Goal: Find specific page/section: Find specific page/section

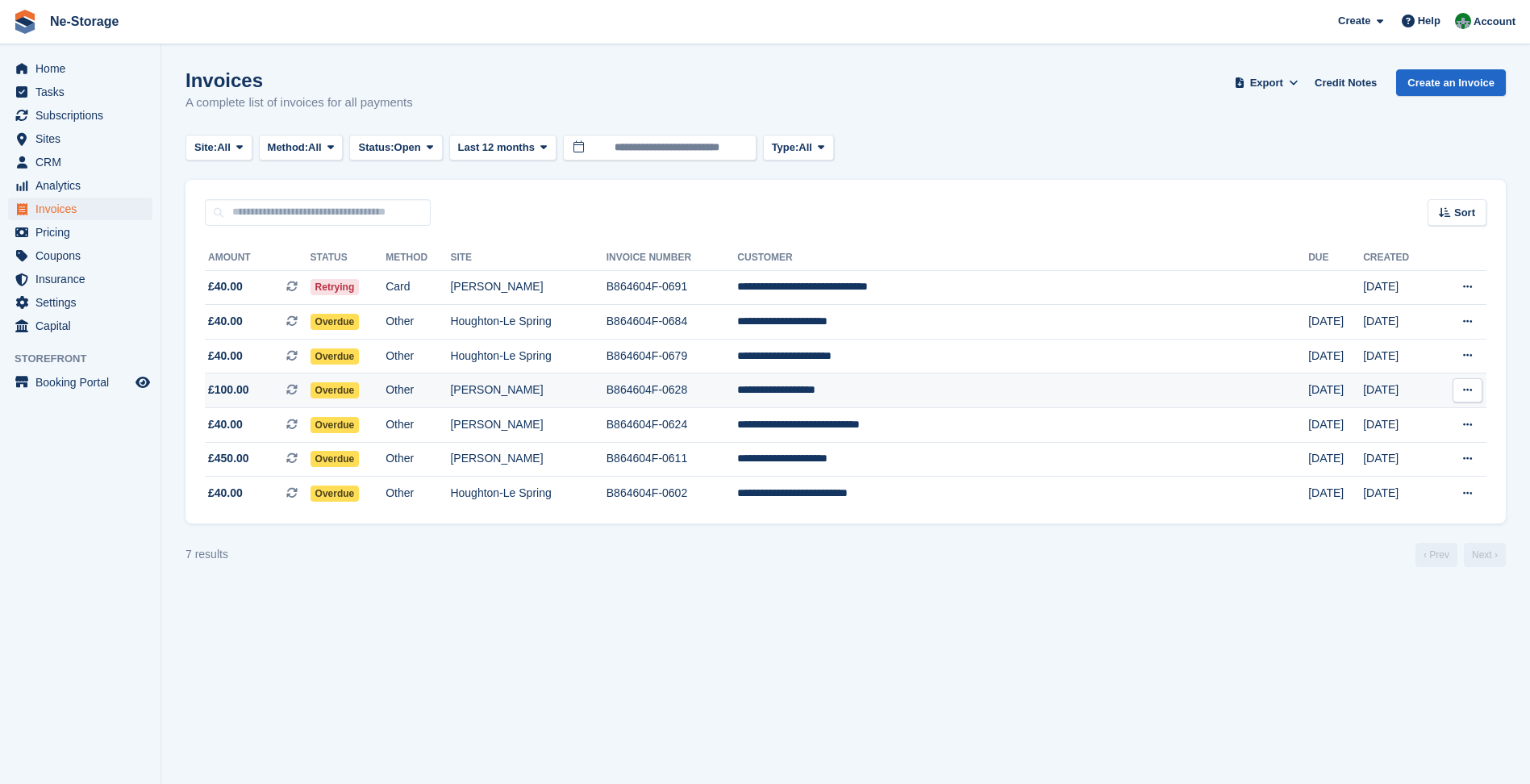
click at [601, 395] on td "[PERSON_NAME]" at bounding box center [529, 390] width 156 height 34
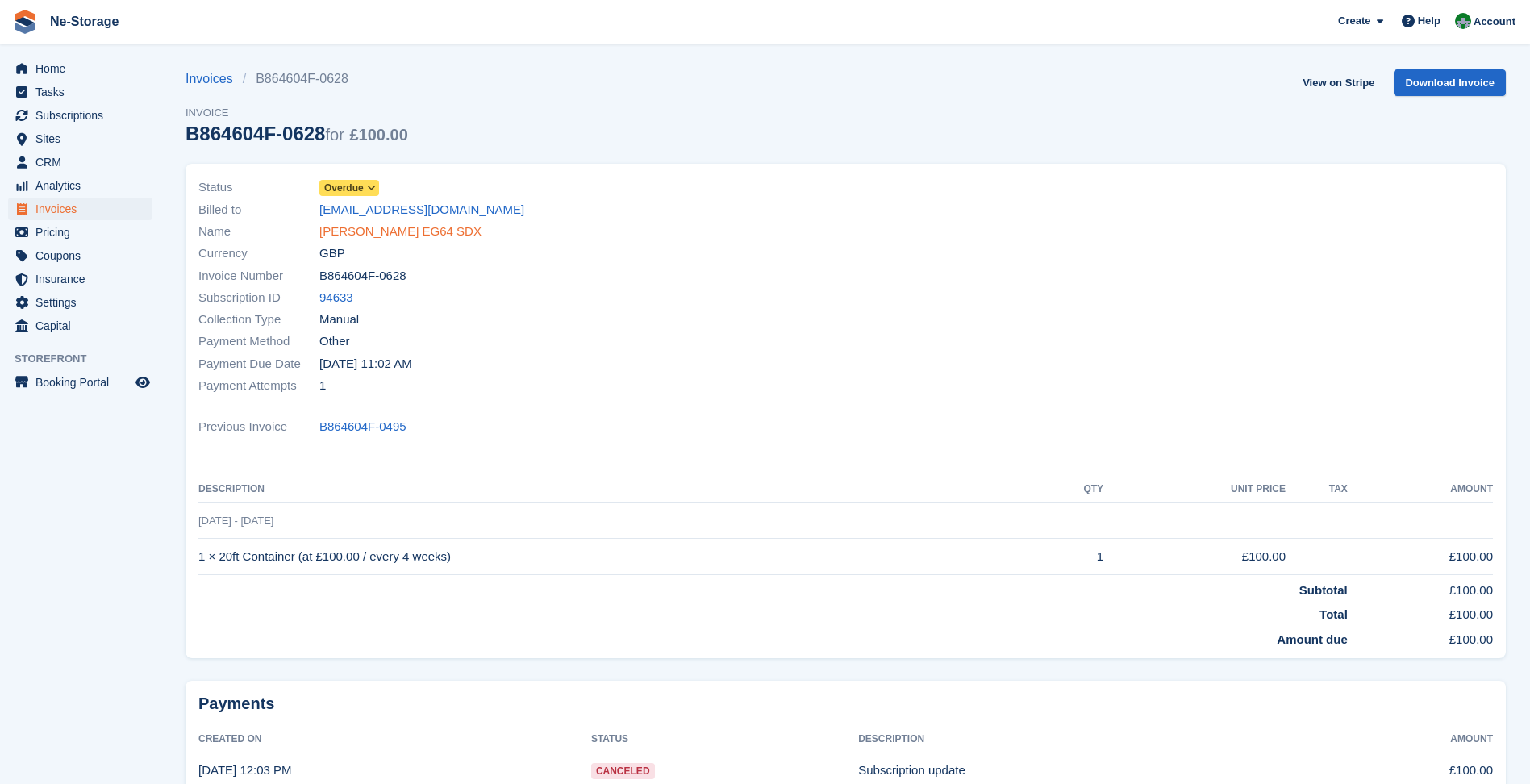
click at [386, 233] on link "[PERSON_NAME] EG64 SDX" at bounding box center [400, 232] width 163 height 19
